Goal: Task Accomplishment & Management: Manage account settings

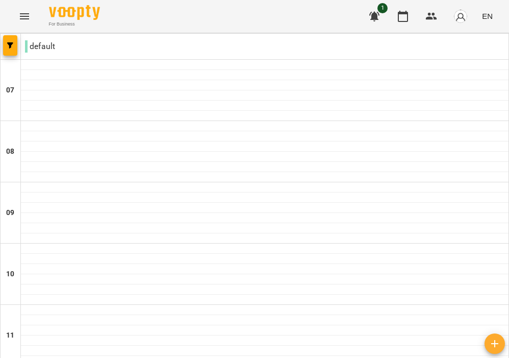
scroll to position [670, 0]
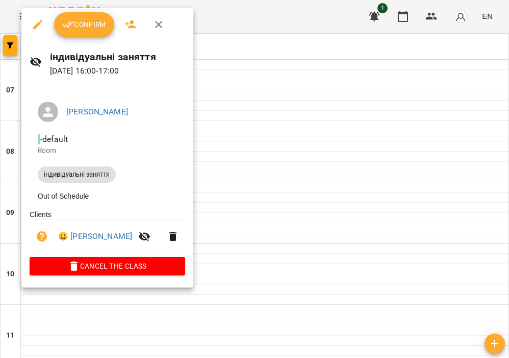
click at [76, 22] on span "Confirm" at bounding box center [84, 24] width 44 height 12
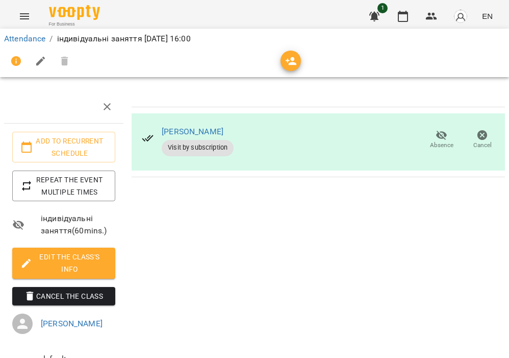
click at [41, 44] on li "Attendance" at bounding box center [24, 39] width 41 height 12
click at [34, 40] on link "Attendance" at bounding box center [24, 39] width 41 height 10
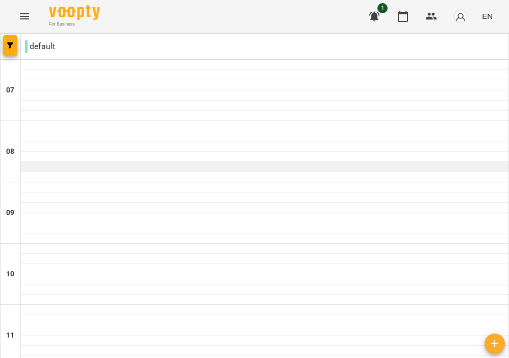
scroll to position [436, 0]
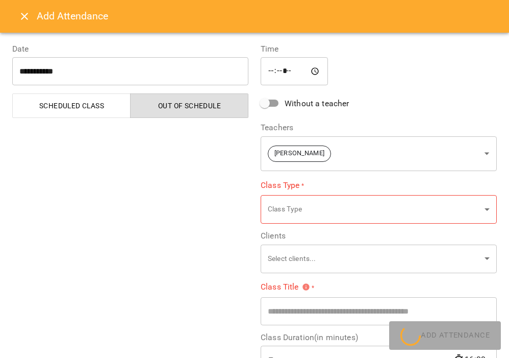
type input "**********"
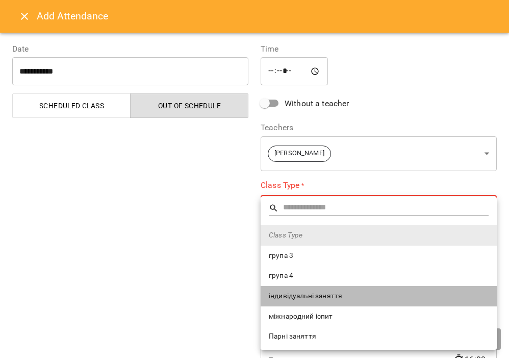
click at [328, 296] on span "індивідуальні заняття" at bounding box center [379, 296] width 220 height 10
type input "**********"
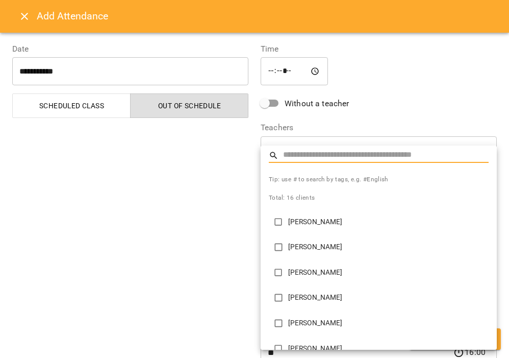
scroll to position [1, 0]
click at [324, 241] on li "[PERSON_NAME]" at bounding box center [379, 248] width 236 height 26
type input "**********"
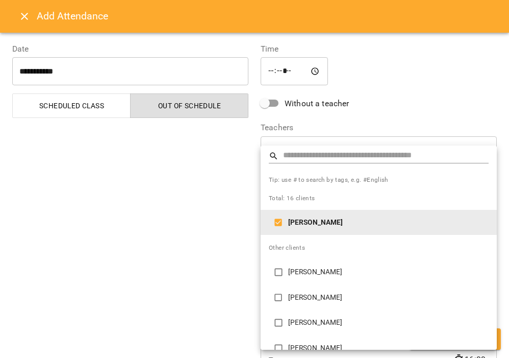
click at [172, 249] on div at bounding box center [254, 179] width 509 height 358
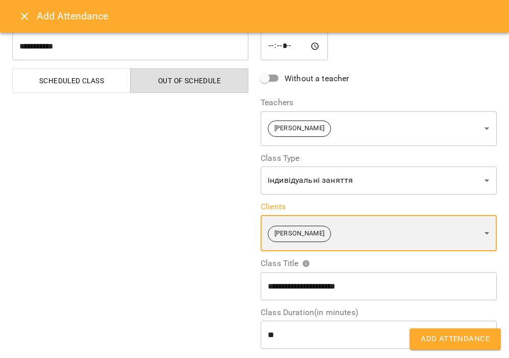
scroll to position [34, 0]
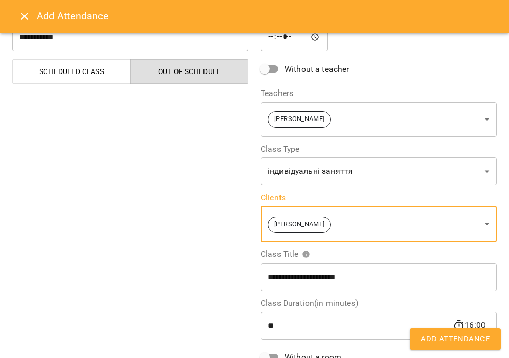
click at [436, 335] on span "Add Attendance" at bounding box center [455, 338] width 69 height 13
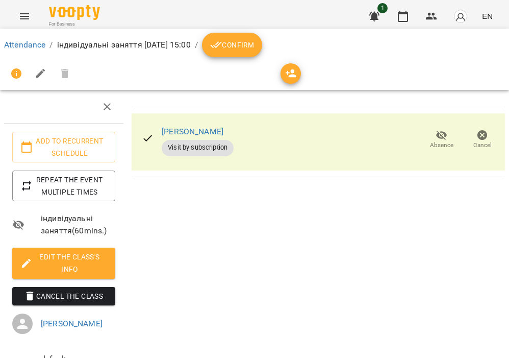
click at [222, 49] on icon "breadcrumb" at bounding box center [216, 45] width 12 height 12
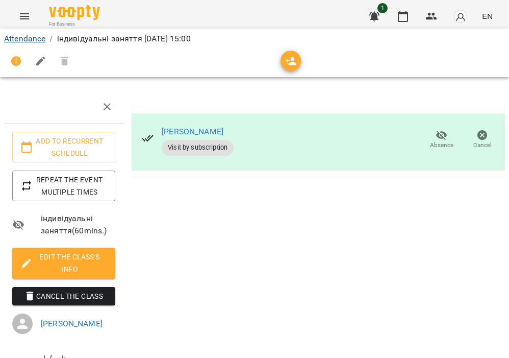
click at [25, 37] on link "Attendance" at bounding box center [24, 39] width 41 height 10
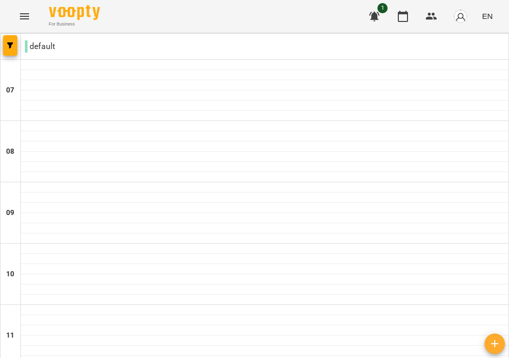
scroll to position [448, 0]
